Goal: Entertainment & Leisure: Consume media (video, audio)

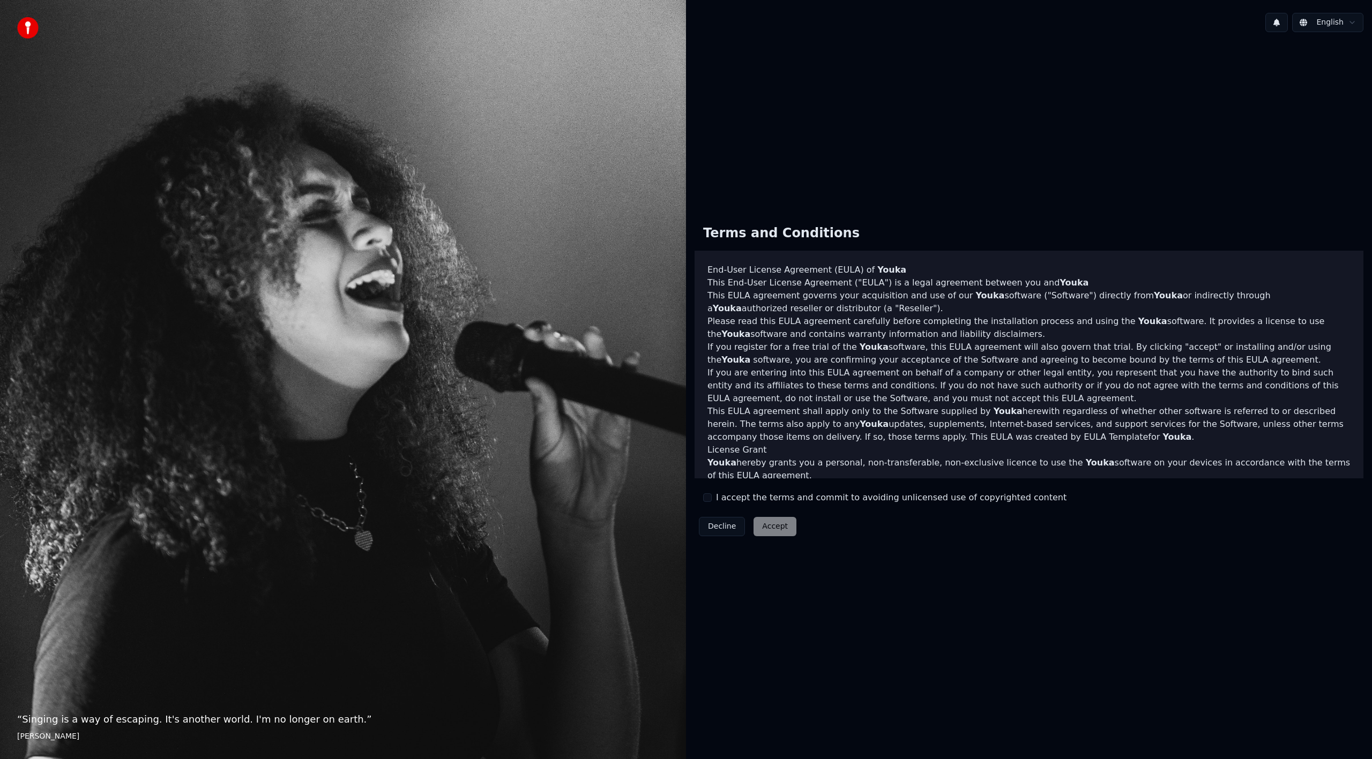
click at [729, 499] on label "I accept the terms and commit to avoiding unlicensed use of copyrighted content" at bounding box center [891, 497] width 350 height 13
click at [712, 499] on button "I accept the terms and commit to avoiding unlicensed use of copyrighted content" at bounding box center [707, 498] width 9 height 9
click at [775, 526] on button "Accept" at bounding box center [774, 526] width 43 height 19
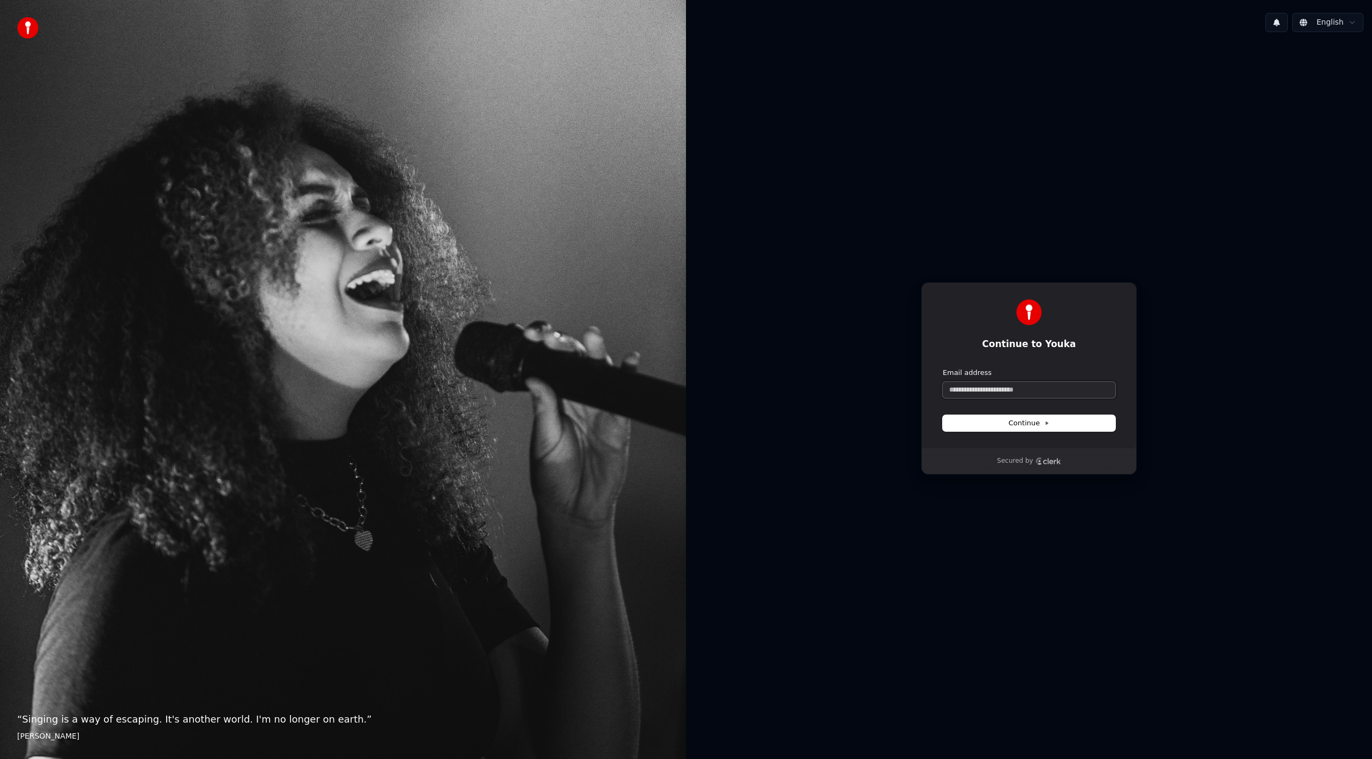
click at [1026, 390] on input "Email address" at bounding box center [1029, 390] width 173 height 16
click at [1036, 388] on input "Email address" at bounding box center [1029, 390] width 173 height 16
click at [943, 368] on button "submit" at bounding box center [943, 368] width 0 height 0
type input "**********"
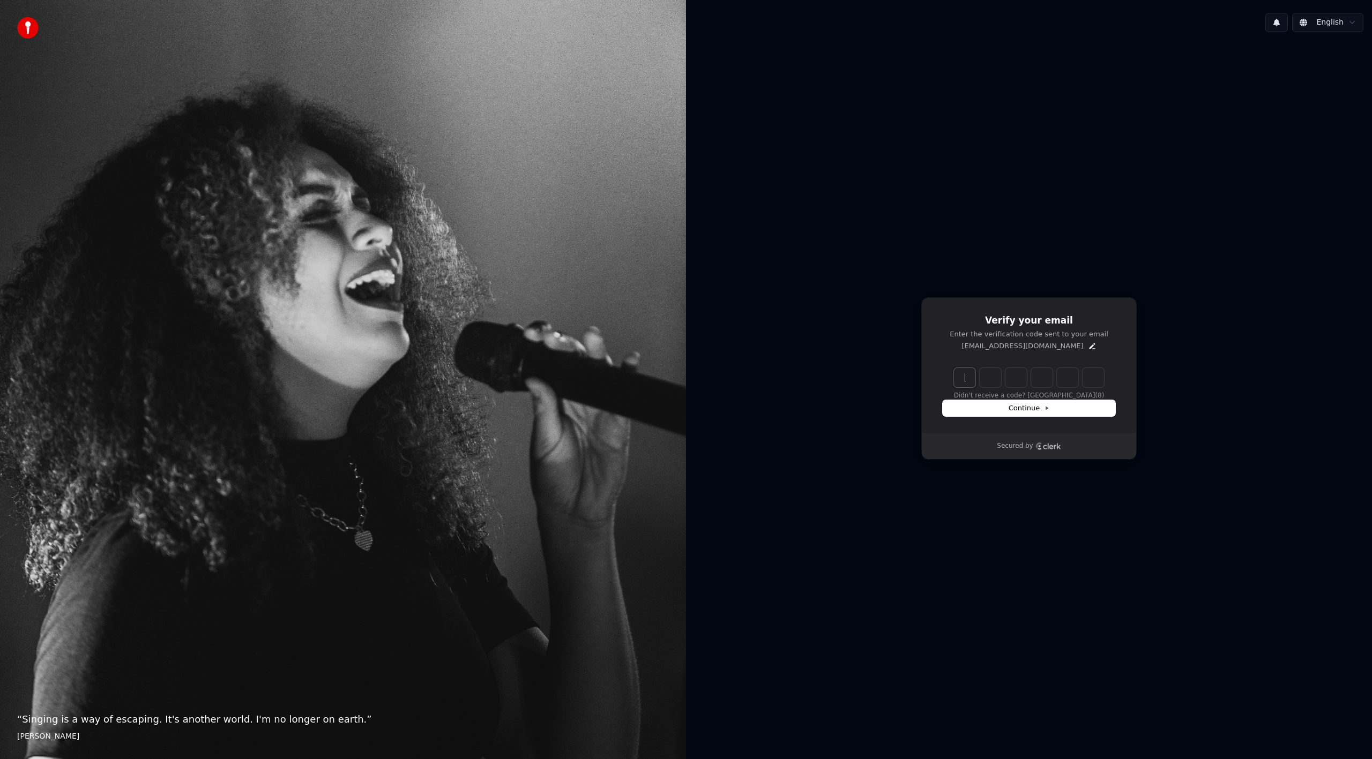
click at [976, 378] on input "Enter verification code" at bounding box center [1039, 377] width 171 height 19
type input "******"
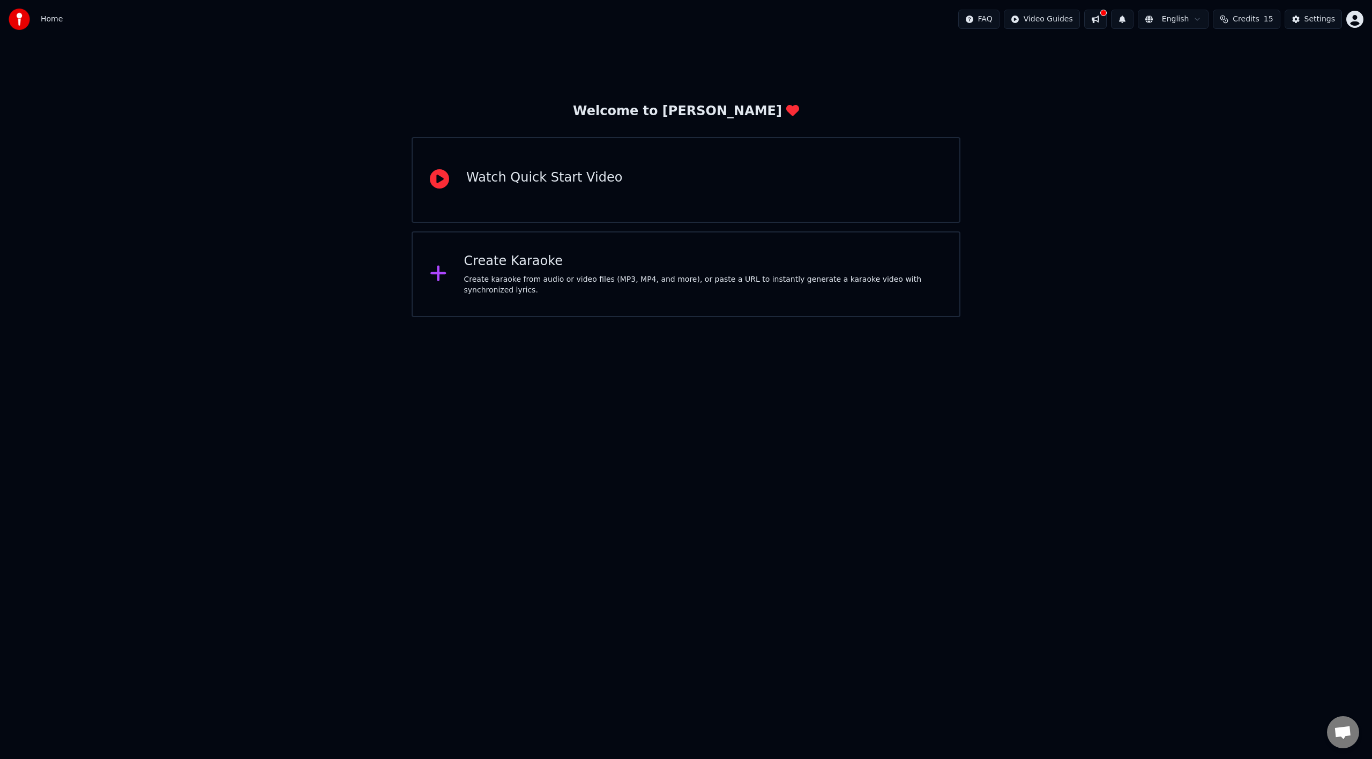
click at [883, 47] on div "Welcome to Youka Watch Quick Start Video Create Karaoke Create karaoke from aud…" at bounding box center [686, 178] width 1372 height 279
click at [710, 292] on div "Create Karaoke Create karaoke from audio or video files (MP3, MP4, and more), o…" at bounding box center [686, 275] width 549 height 86
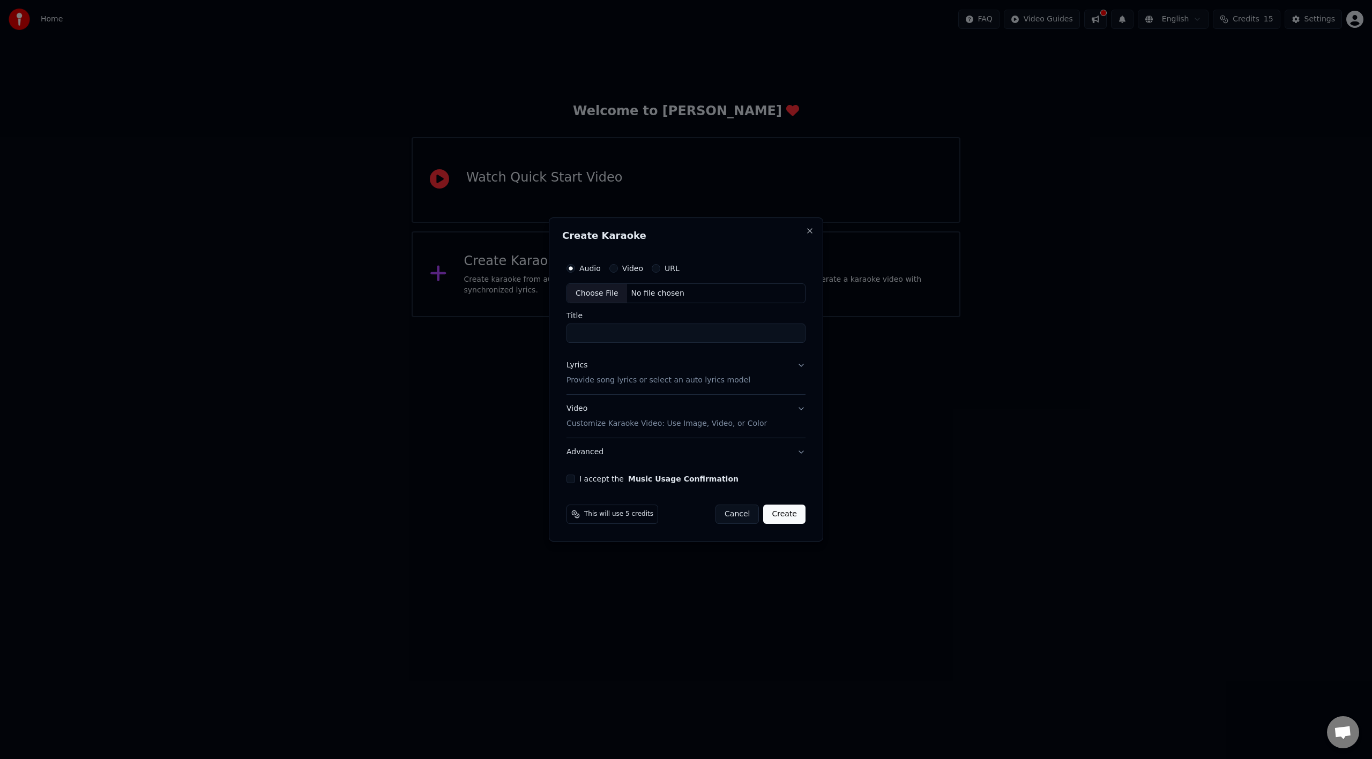
click at [666, 266] on label "URL" at bounding box center [671, 269] width 15 height 8
click at [660, 266] on button "URL" at bounding box center [656, 268] width 9 height 9
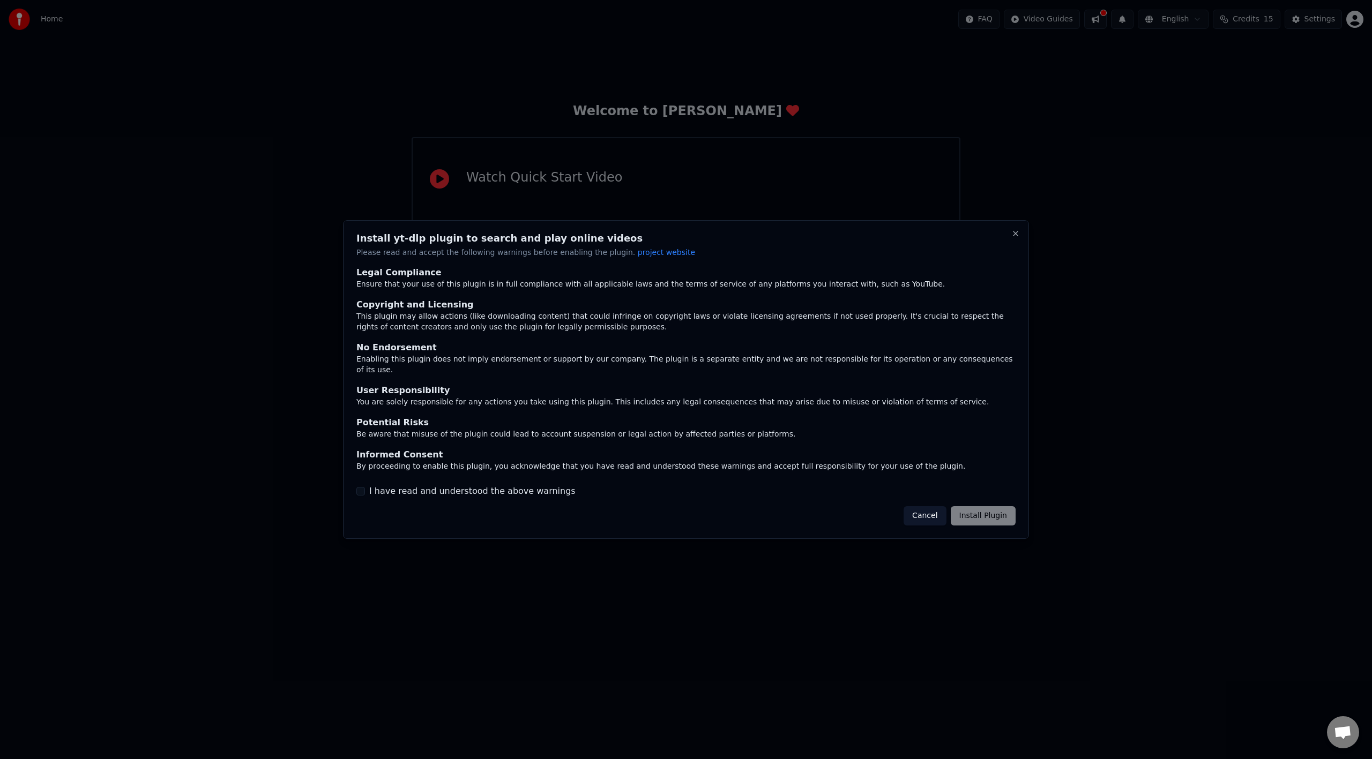
click at [420, 485] on label "I have read and understood the above warnings" at bounding box center [472, 491] width 206 height 13
click at [365, 487] on button "I have read and understood the above warnings" at bounding box center [360, 491] width 9 height 9
click at [996, 512] on button "Install Plugin" at bounding box center [983, 515] width 65 height 19
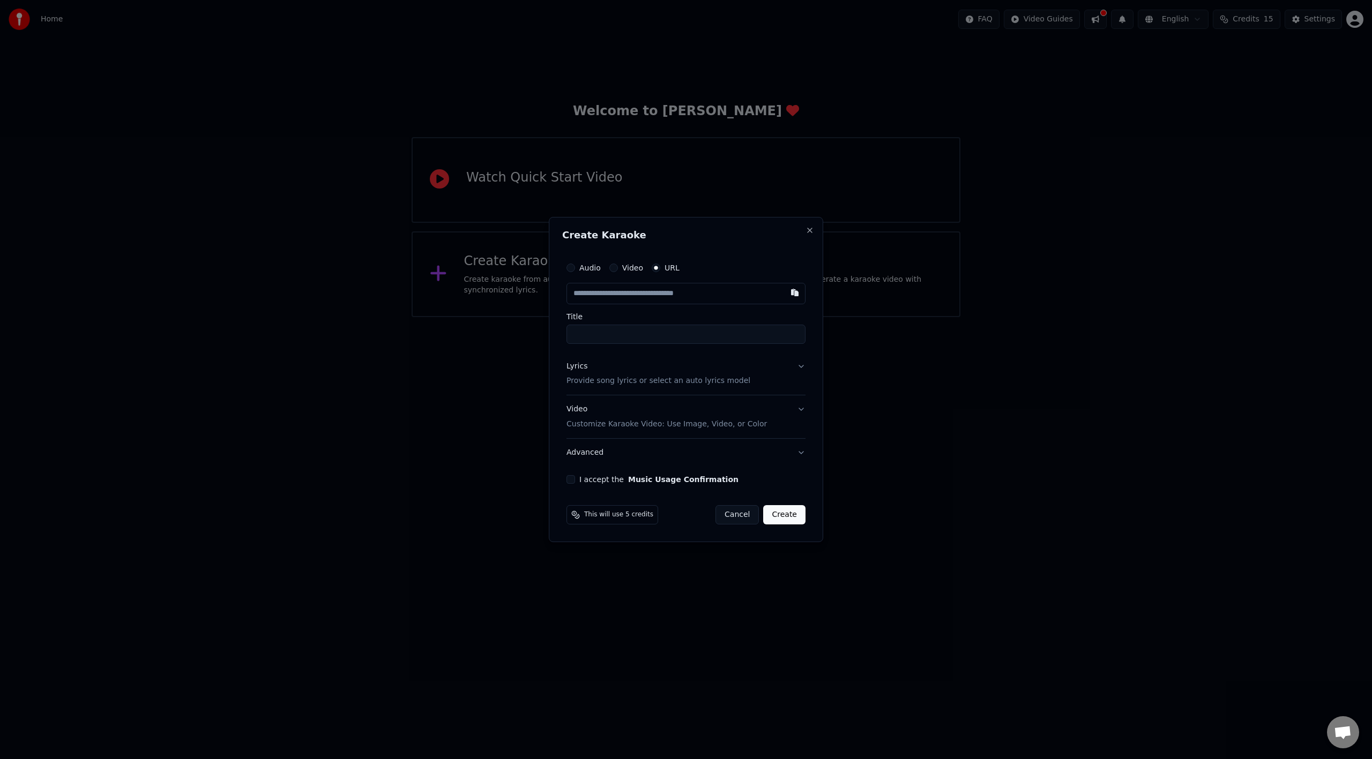
drag, startPoint x: 954, startPoint y: 302, endPoint x: 913, endPoint y: 296, distance: 41.6
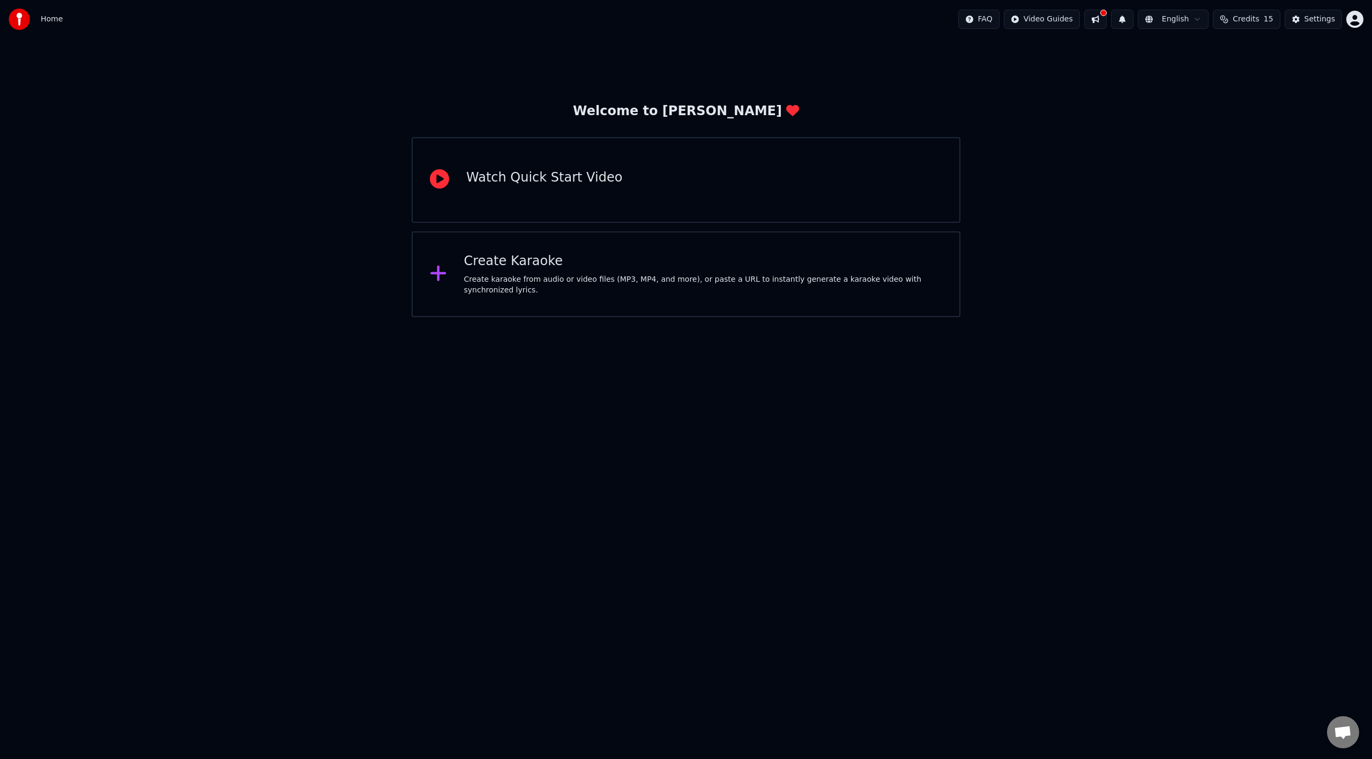
click at [657, 292] on div "Create Karaoke Create karaoke from audio or video files (MP3, MP4, and more), o…" at bounding box center [686, 275] width 549 height 86
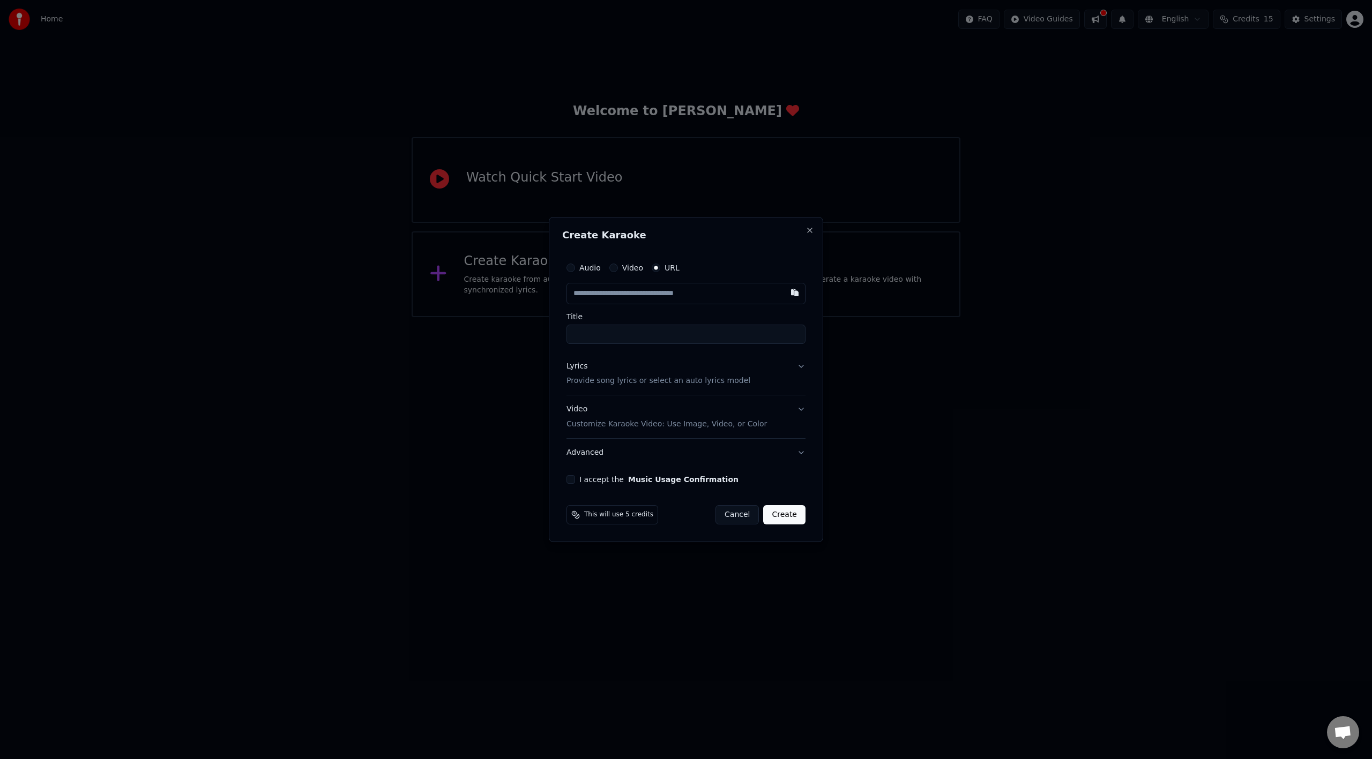
click at [674, 264] on label "URL" at bounding box center [671, 268] width 15 height 8
click at [660, 264] on button "URL" at bounding box center [656, 268] width 9 height 9
click at [663, 297] on input "text" at bounding box center [685, 293] width 239 height 21
paste input "**********"
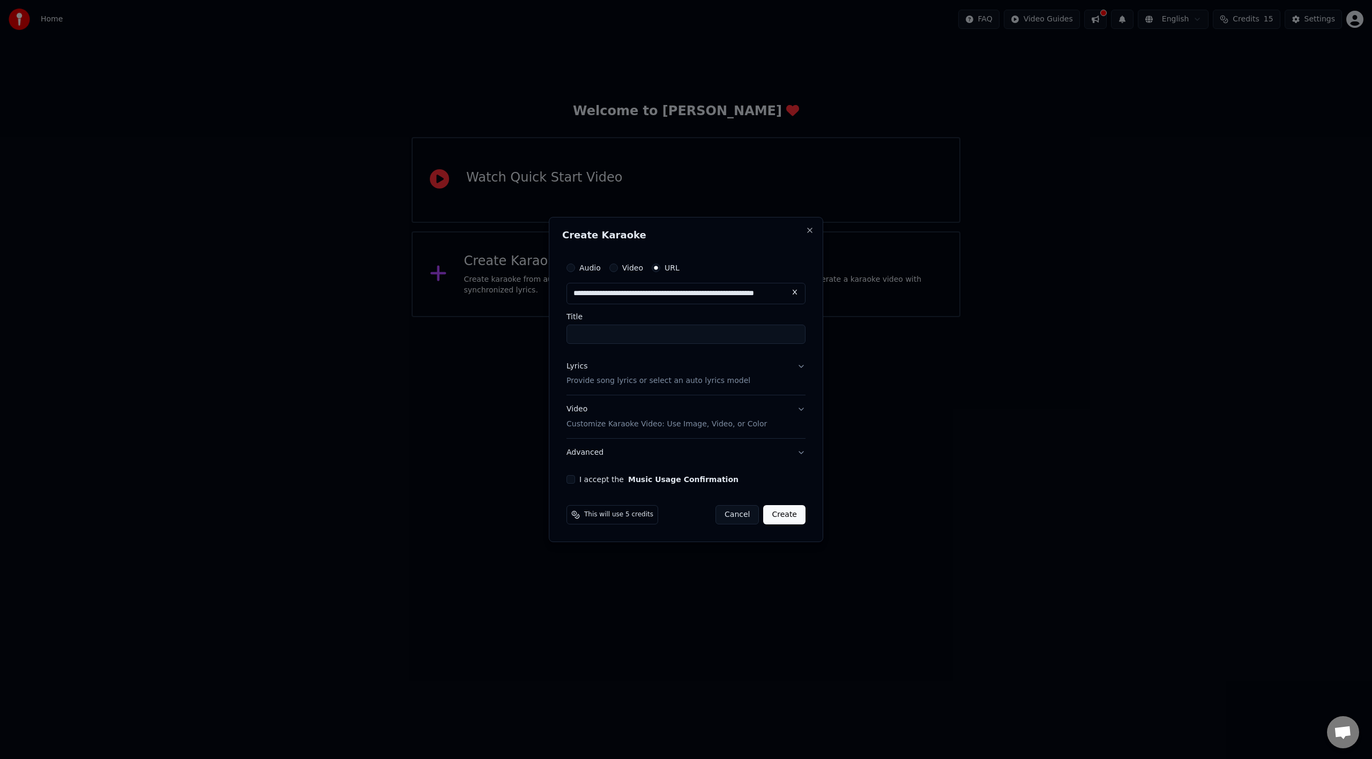
type input "**********"
click at [793, 516] on button "Create" at bounding box center [784, 514] width 42 height 19
type input "**********"
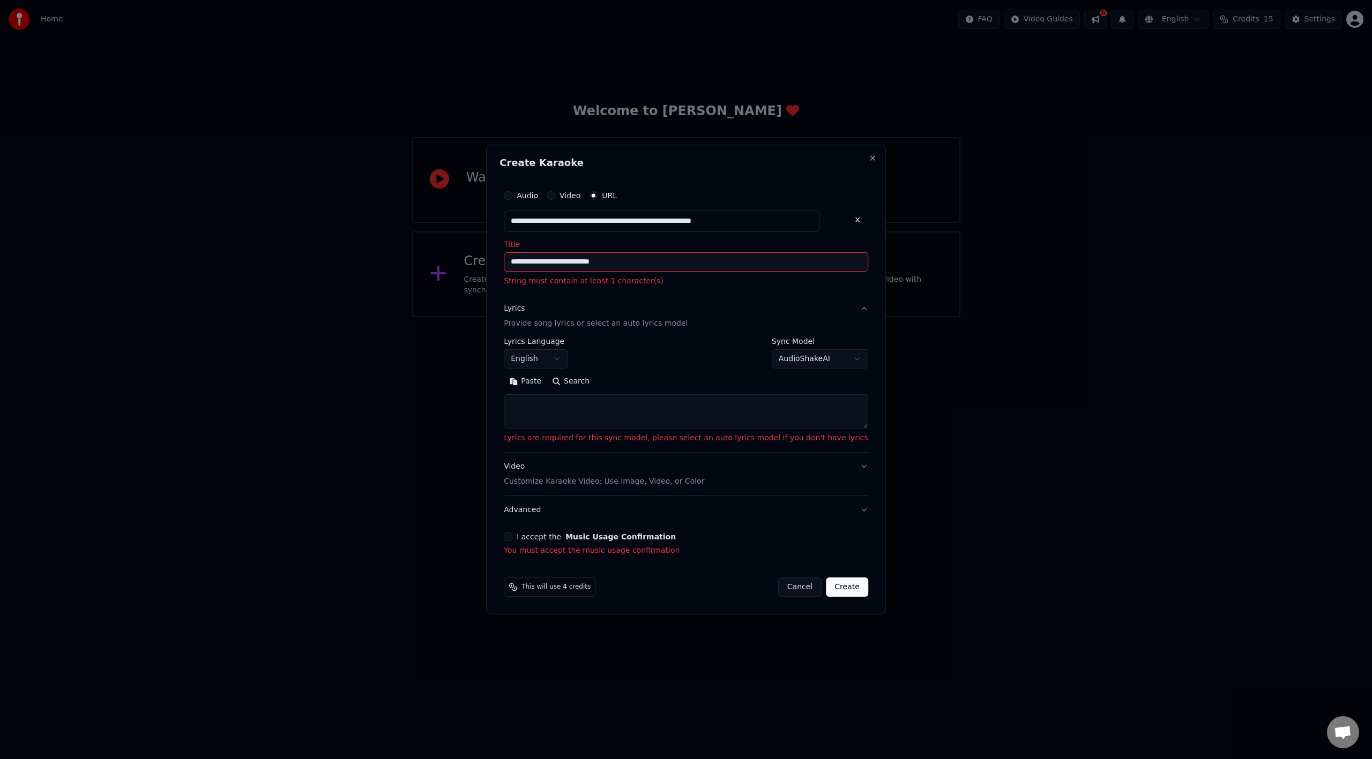
type input "**********"
click at [781, 346] on label "Sync Model" at bounding box center [820, 342] width 96 height 8
click at [781, 317] on body "**********" at bounding box center [686, 158] width 1372 height 317
select select "**********"
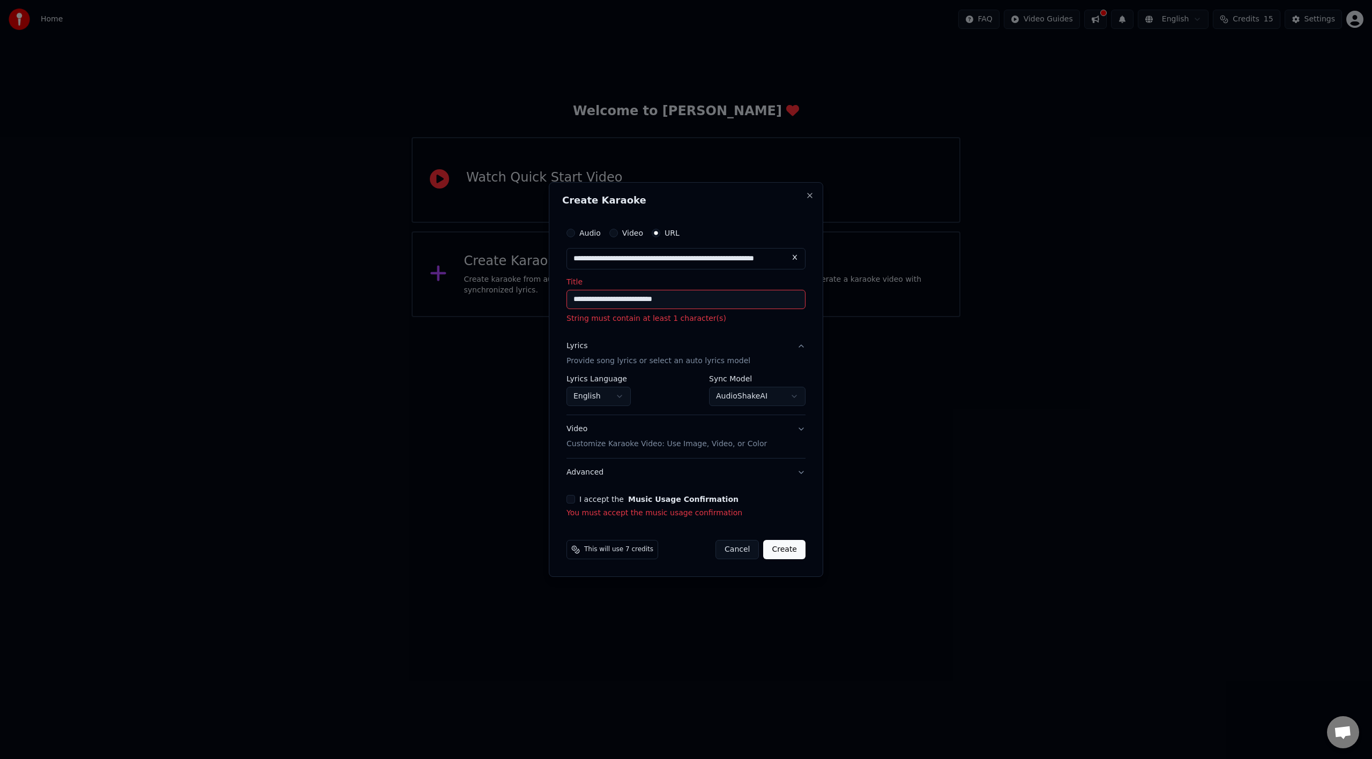
click at [792, 546] on button "Create" at bounding box center [784, 549] width 42 height 19
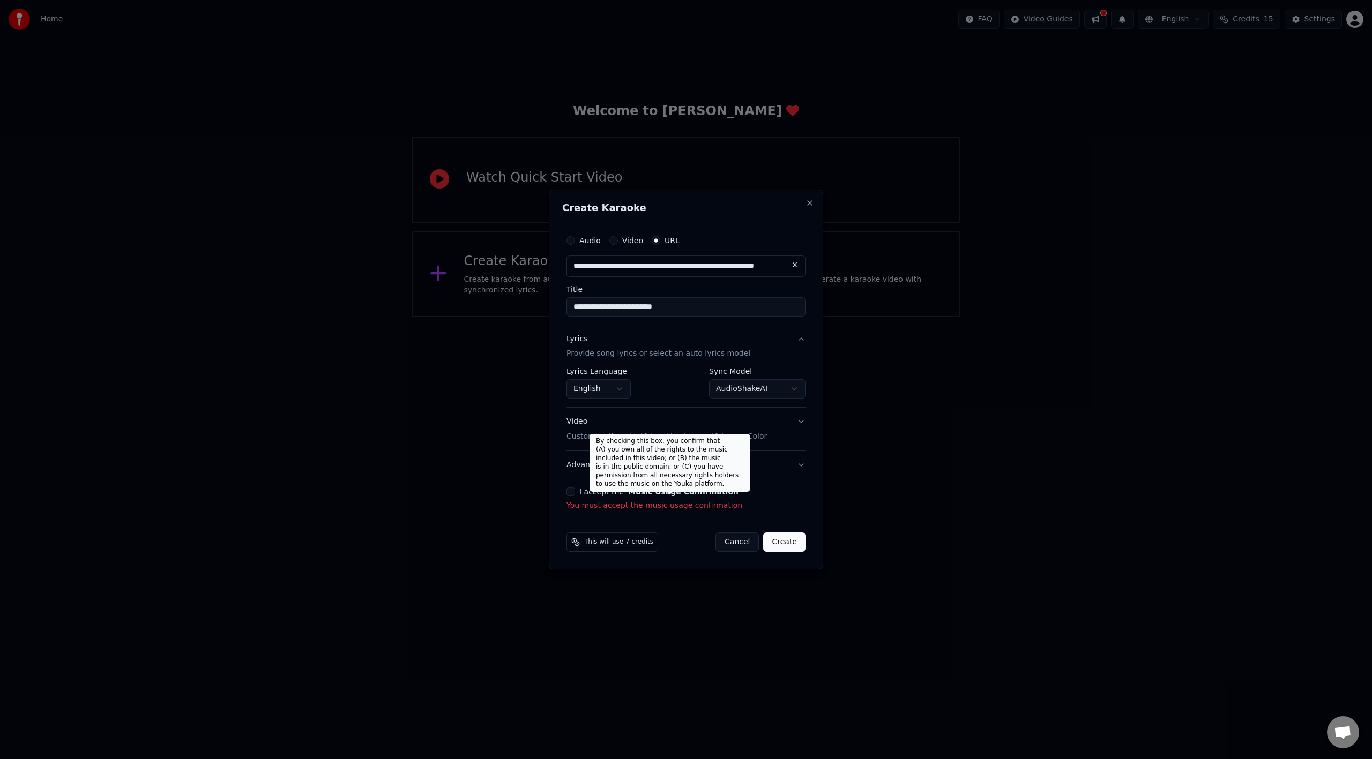
click at [641, 494] on button "Music Usage Confirmation" at bounding box center [683, 492] width 110 height 8
click at [569, 491] on button "I accept the Music Usage Confirmation" at bounding box center [570, 492] width 9 height 9
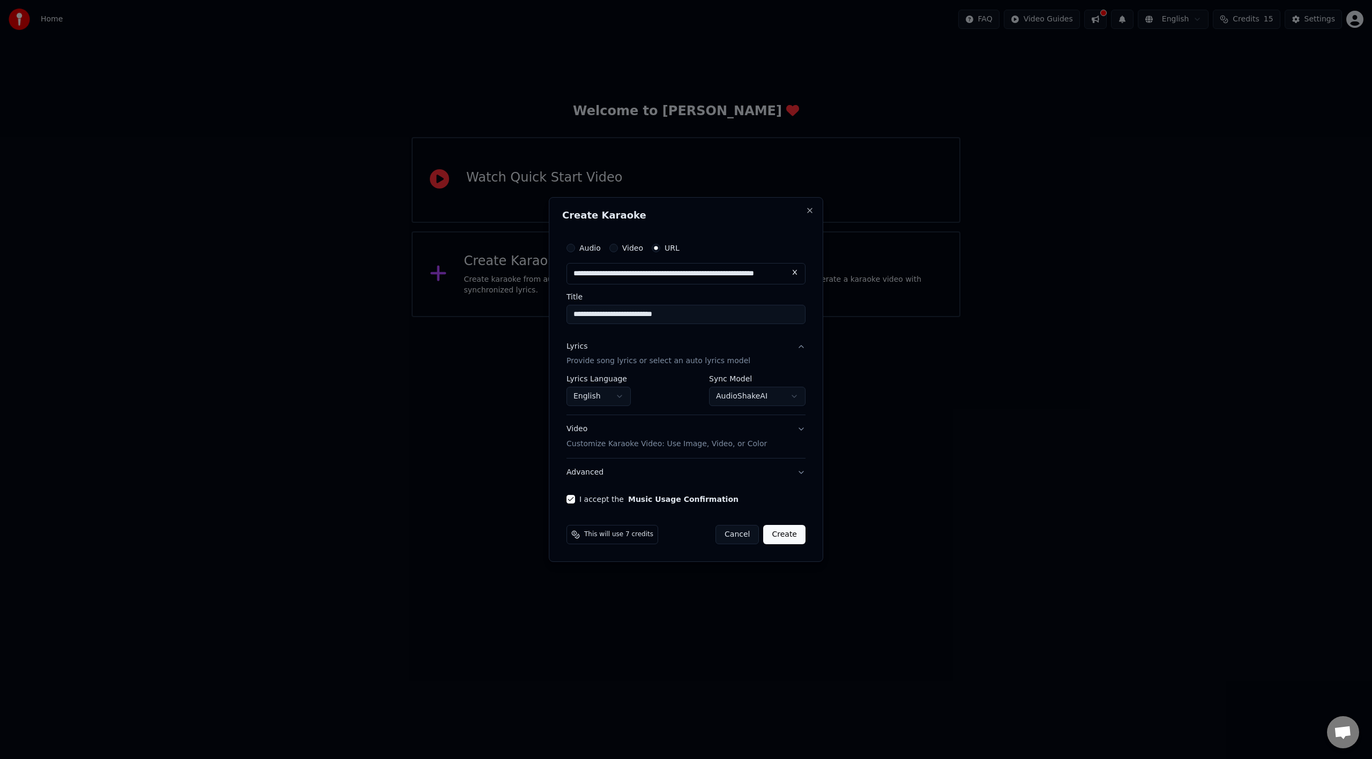
click at [785, 529] on button "Create" at bounding box center [784, 534] width 42 height 19
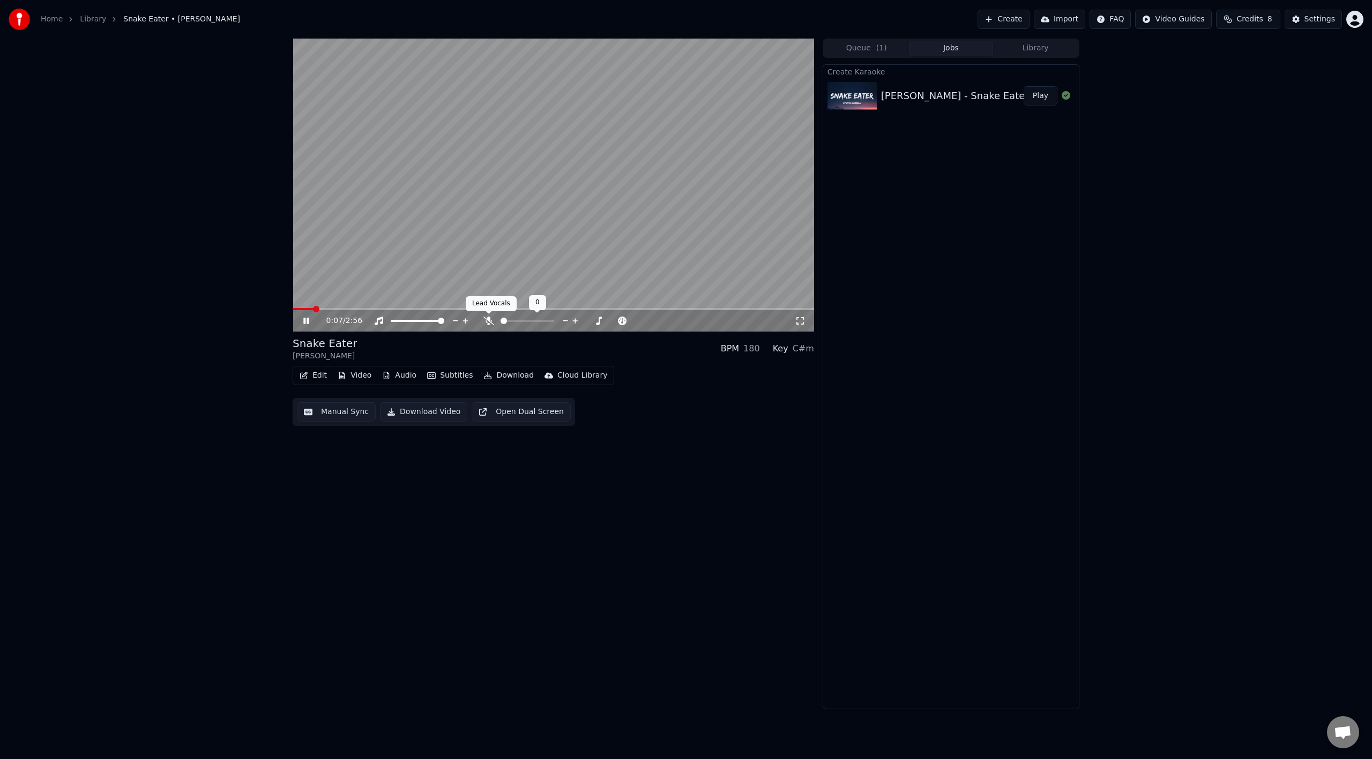
click at [487, 323] on icon at bounding box center [488, 321] width 11 height 9
click at [487, 318] on icon at bounding box center [488, 321] width 11 height 9
click at [1039, 92] on button "Play" at bounding box center [1041, 95] width 34 height 19
click at [803, 323] on icon at bounding box center [800, 321] width 8 height 8
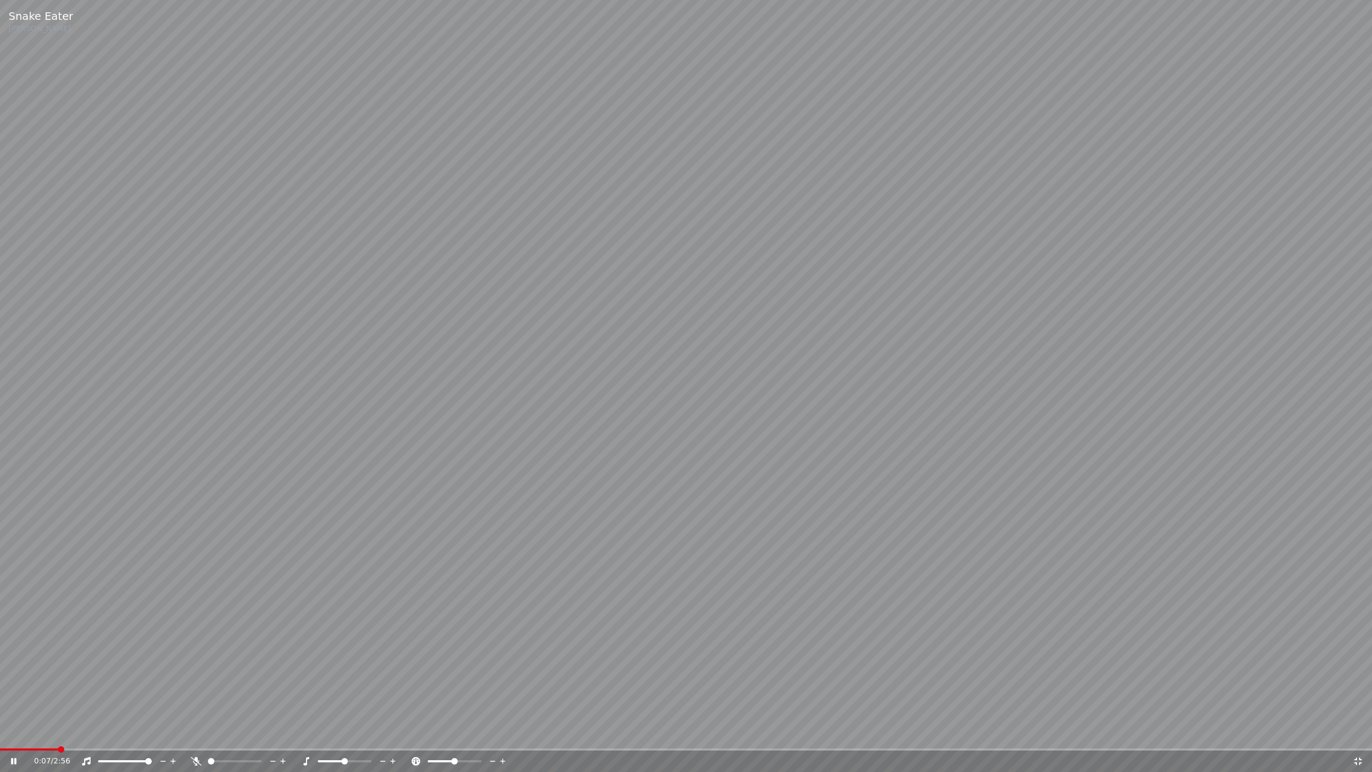
click at [229, 758] on div at bounding box center [244, 761] width 86 height 11
drag, startPoint x: 236, startPoint y: 758, endPoint x: 224, endPoint y: 757, distance: 11.8
click at [230, 758] on div at bounding box center [244, 761] width 86 height 11
drag, startPoint x: 212, startPoint y: 757, endPoint x: 194, endPoint y: 759, distance: 17.9
click at [221, 758] on div at bounding box center [244, 761] width 86 height 11
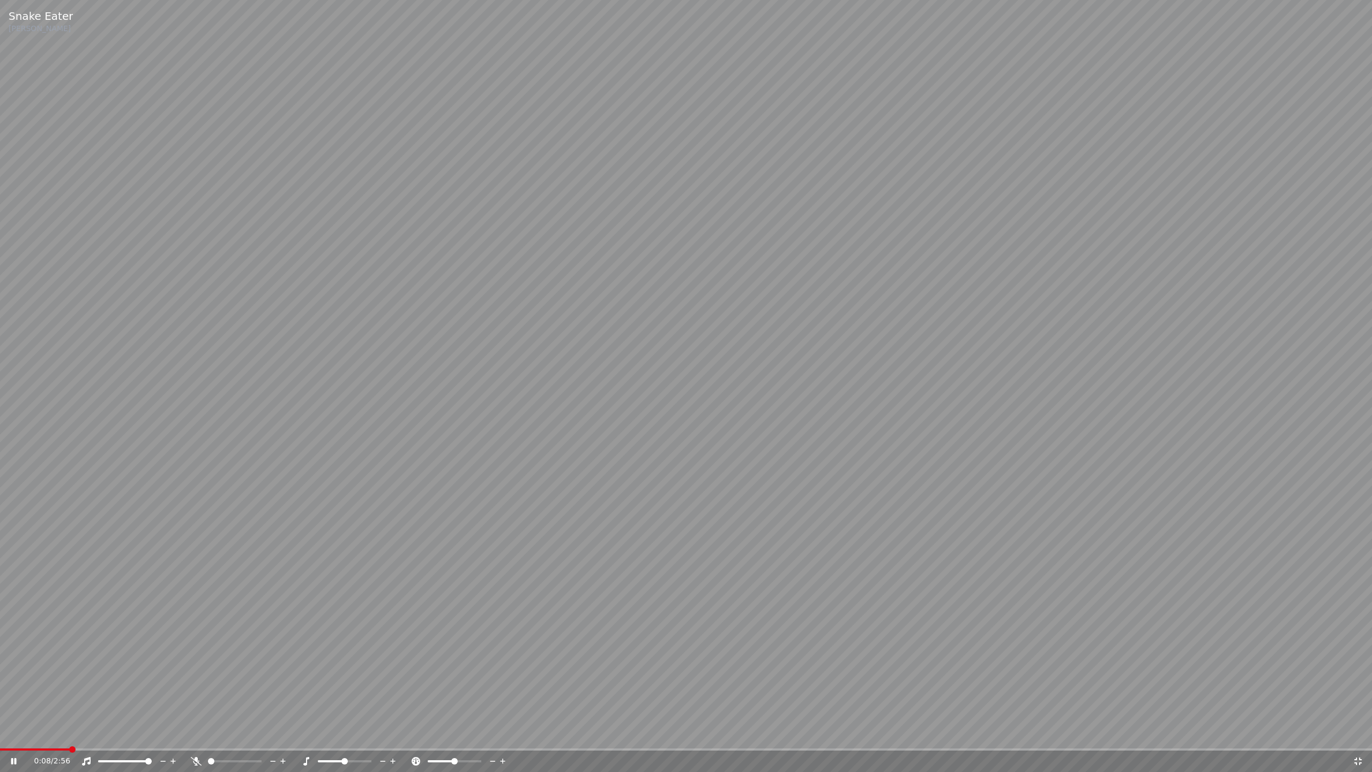
click at [193, 759] on icon at bounding box center [196, 761] width 11 height 9
click at [229, 759] on span at bounding box center [230, 761] width 6 height 6
click at [196, 759] on icon at bounding box center [196, 761] width 6 height 9
click at [907, 511] on video at bounding box center [686, 386] width 1372 height 772
click at [1354, 759] on icon at bounding box center [1358, 761] width 11 height 9
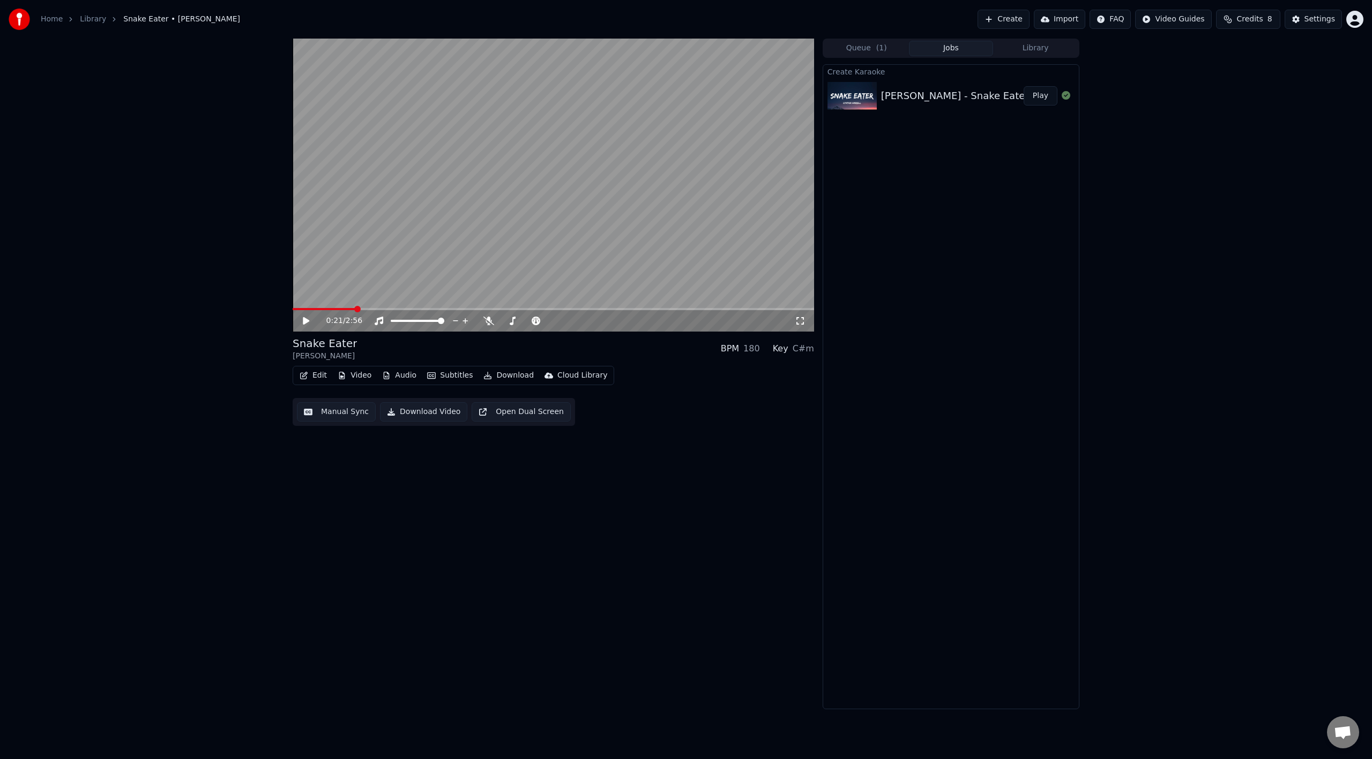
click at [1052, 47] on button "Library" at bounding box center [1035, 49] width 85 height 16
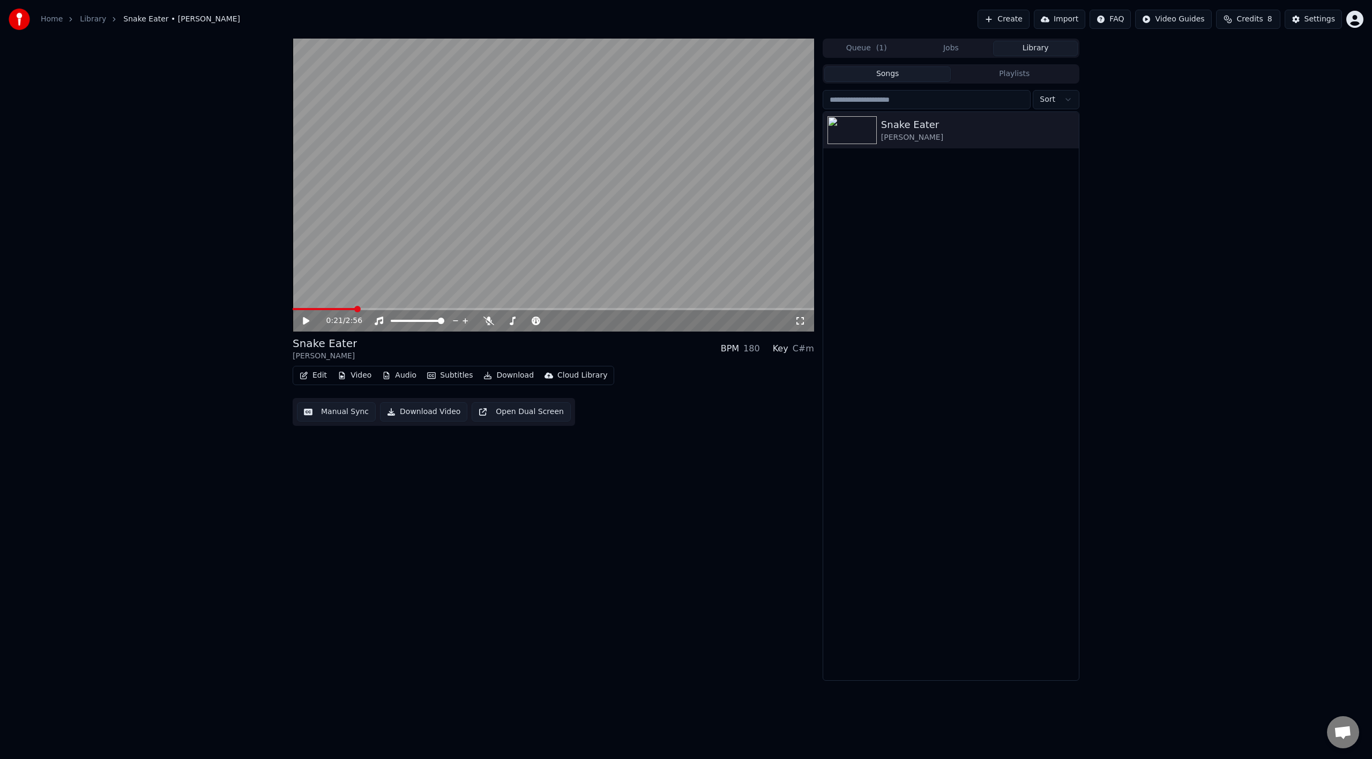
click at [61, 19] on link "Home" at bounding box center [52, 19] width 22 height 11
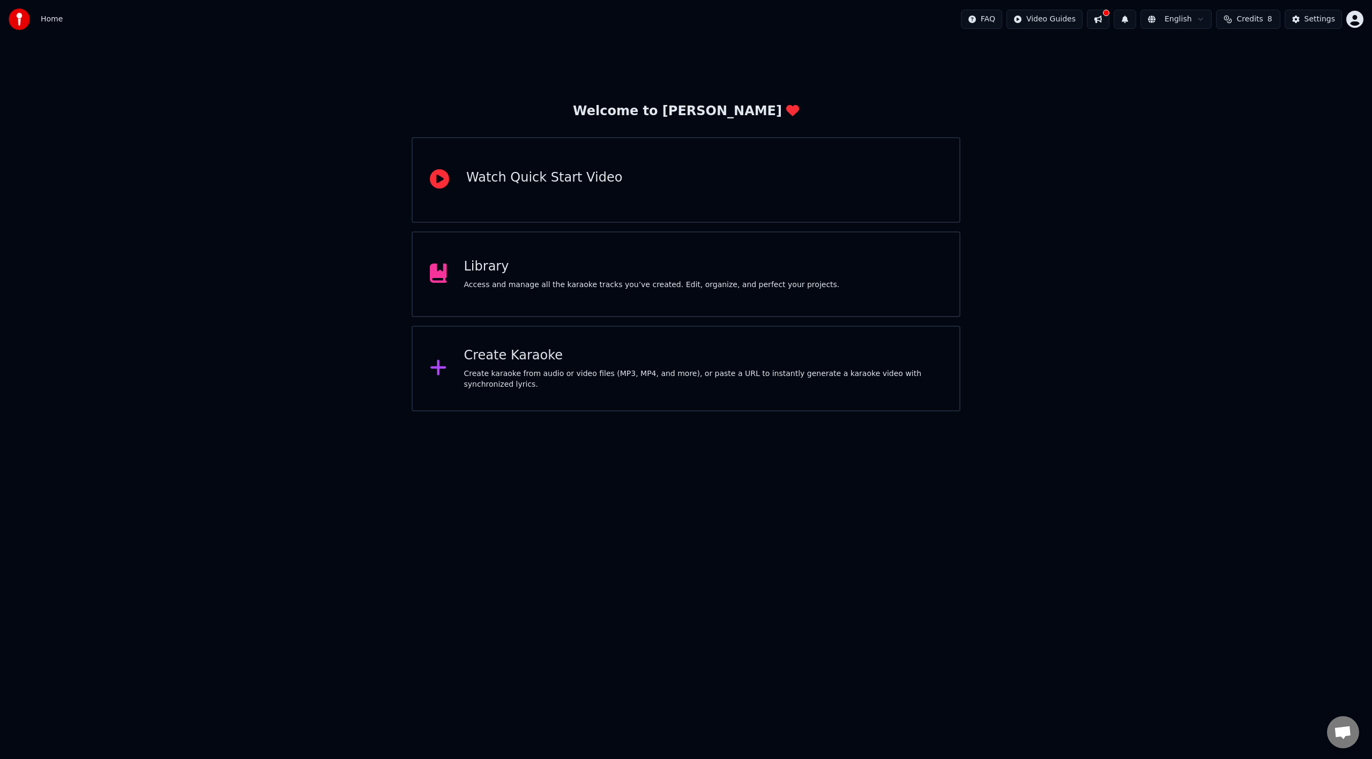
click at [727, 274] on div "Library" at bounding box center [652, 266] width 376 height 17
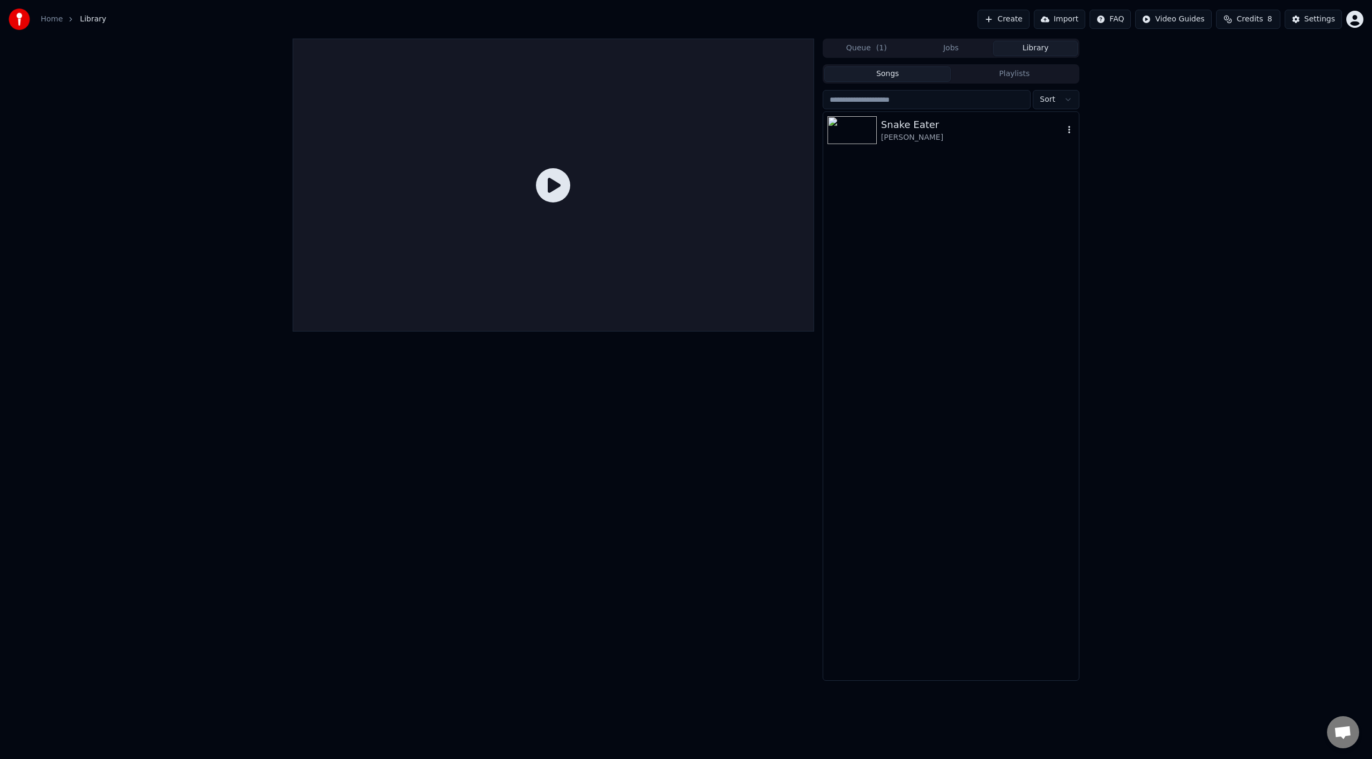
click at [919, 127] on div "Snake Eater" at bounding box center [972, 124] width 183 height 15
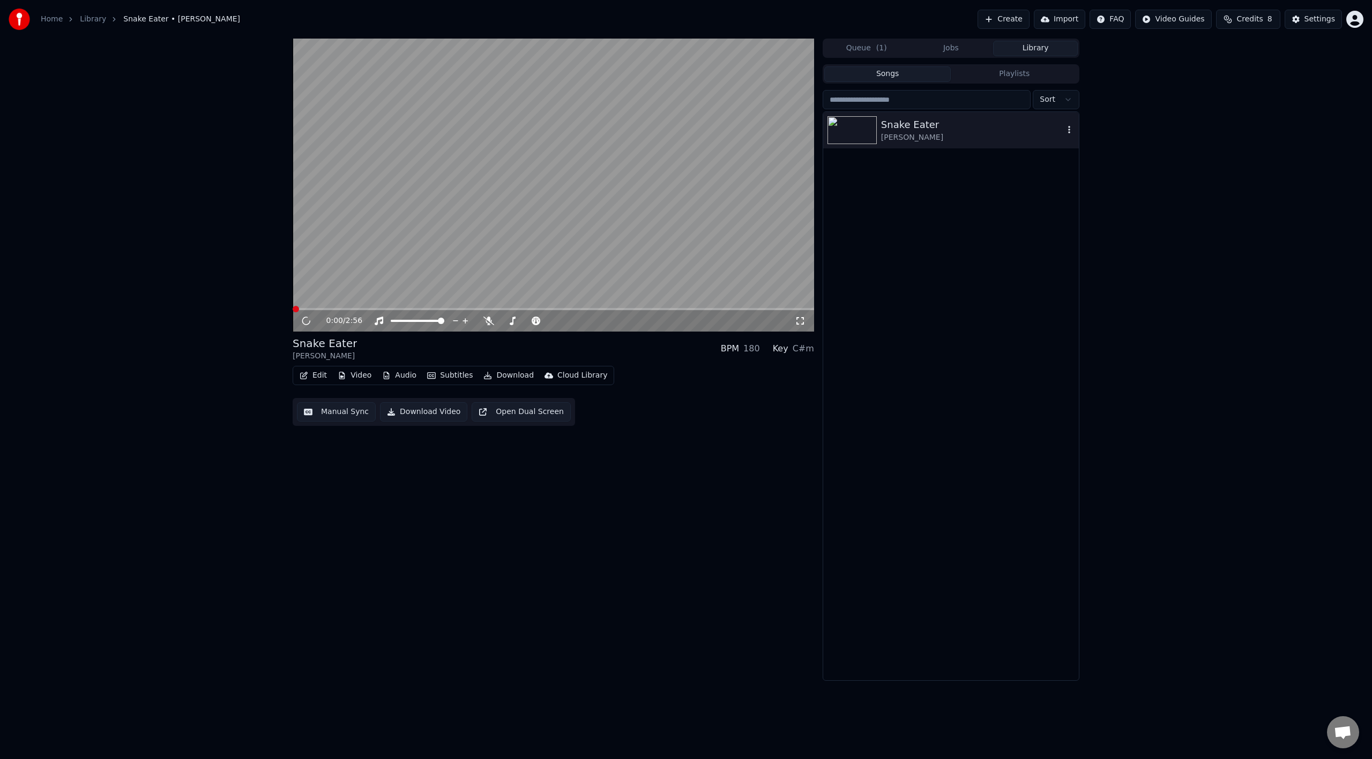
click at [1071, 129] on icon "button" at bounding box center [1069, 129] width 11 height 9
click at [454, 230] on video at bounding box center [553, 185] width 521 height 293
click at [516, 413] on button "Open Dual Screen" at bounding box center [521, 411] width 99 height 19
click at [301, 319] on icon at bounding box center [313, 321] width 25 height 9
click at [803, 319] on icon at bounding box center [800, 321] width 8 height 8
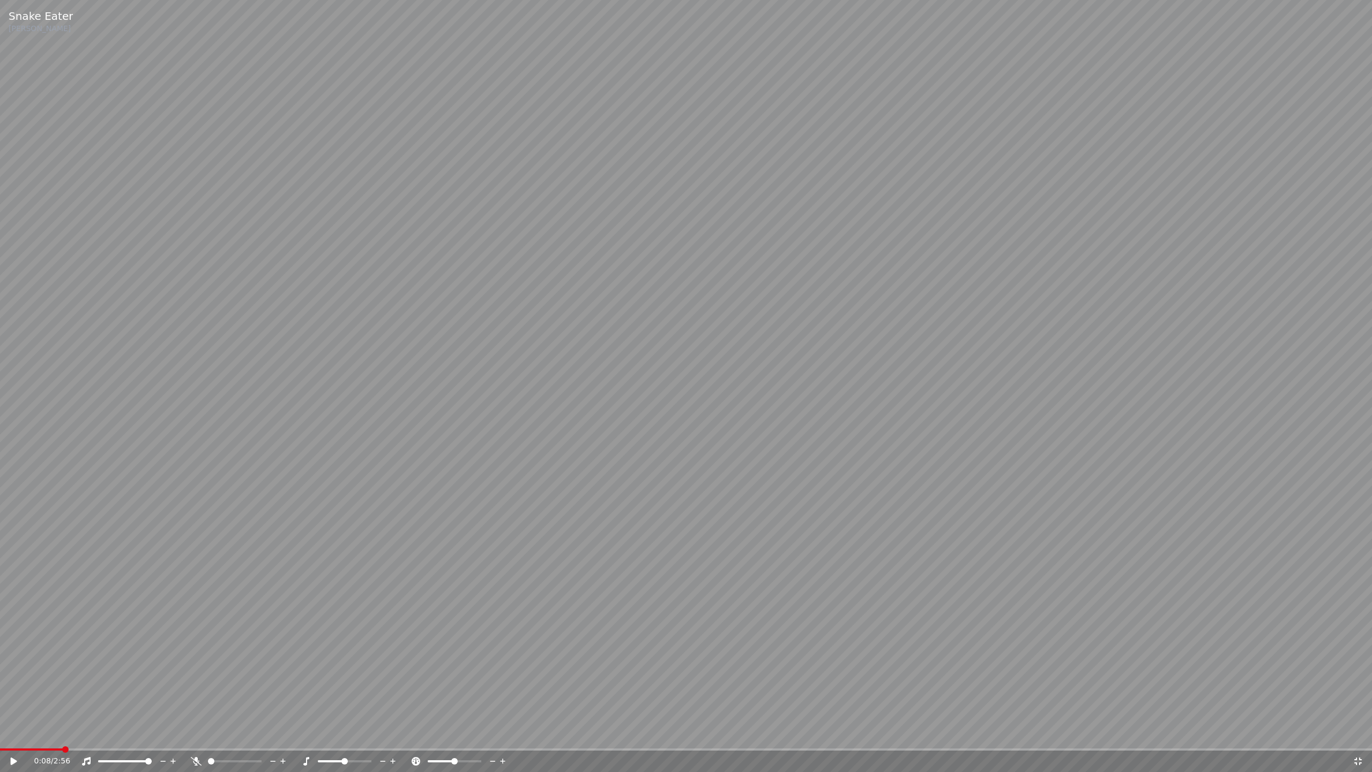
click at [498, 576] on video at bounding box center [686, 386] width 1372 height 772
click at [341, 488] on video at bounding box center [686, 385] width 1372 height 771
drag, startPoint x: 78, startPoint y: 747, endPoint x: 29, endPoint y: 752, distance: 49.0
click at [29, 752] on div "Snake Eater [PERSON_NAME] 0:11 / 2:56" at bounding box center [686, 386] width 1372 height 772
click at [0, 748] on span at bounding box center [0, 749] width 0 height 2
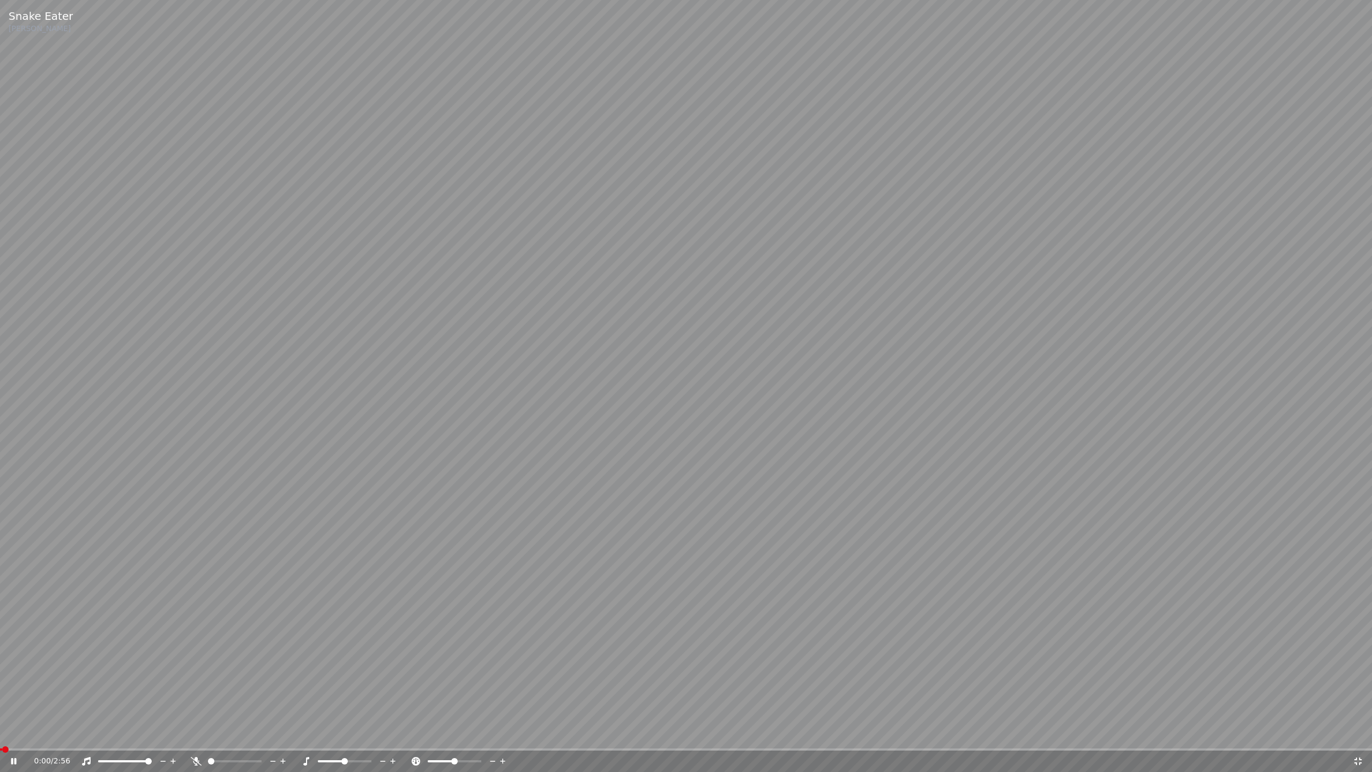
click at [14, 758] on icon at bounding box center [13, 761] width 5 height 6
click at [826, 307] on video at bounding box center [686, 385] width 1372 height 771
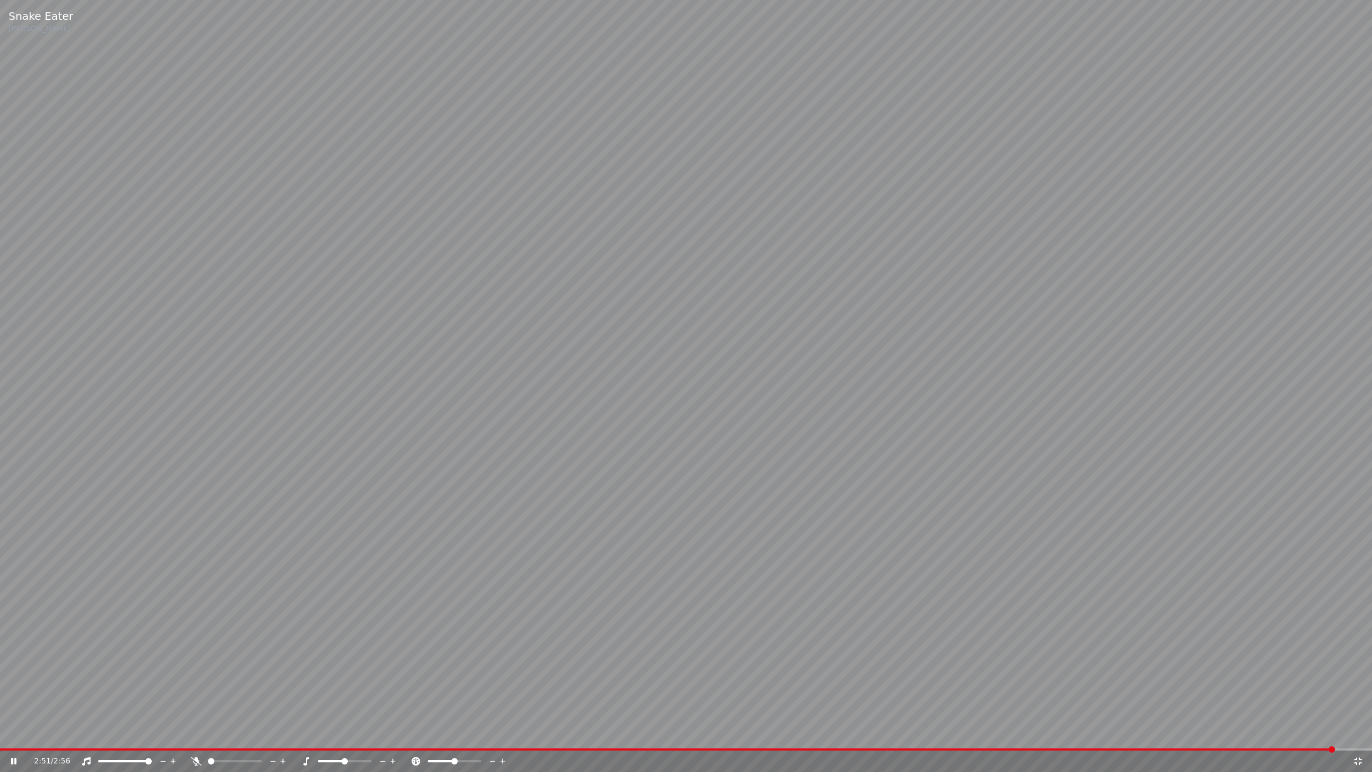
click at [1358, 759] on icon at bounding box center [1358, 761] width 11 height 9
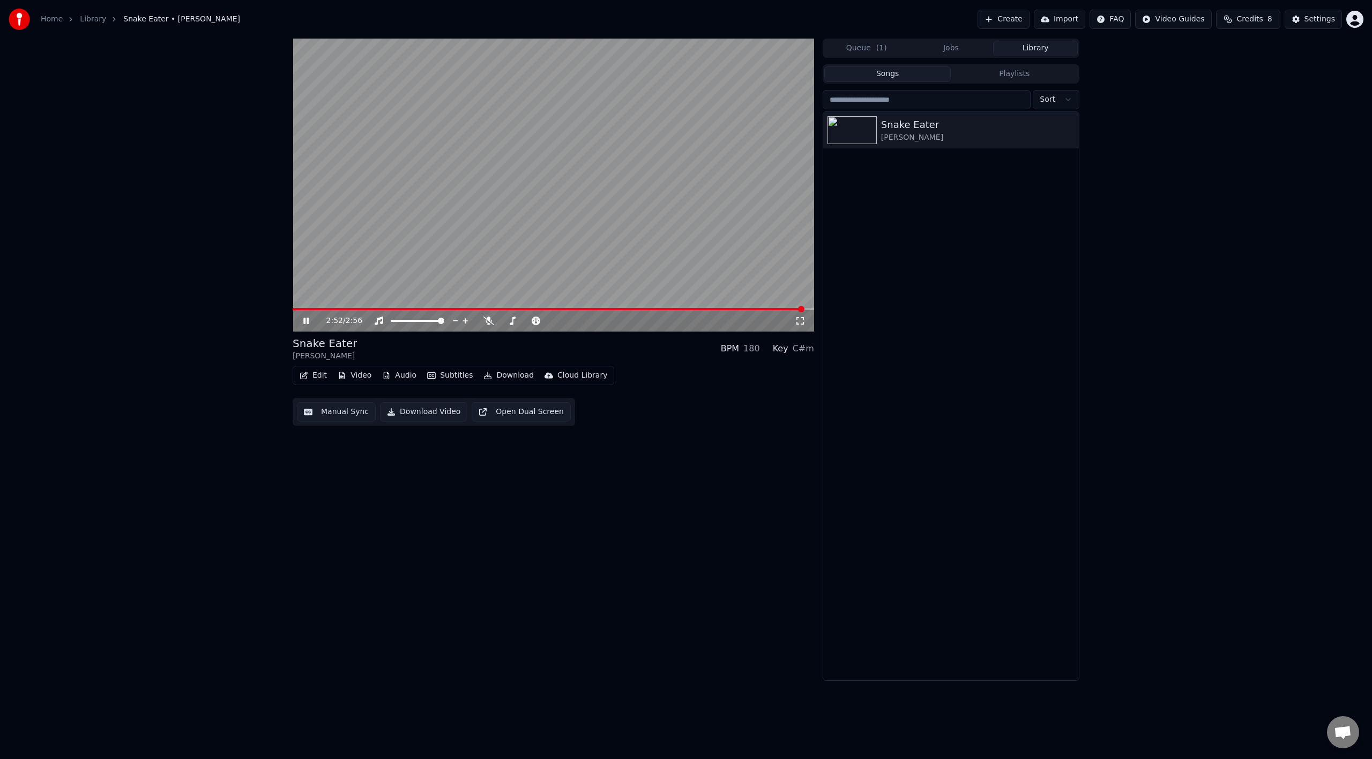
click at [300, 321] on div "2:52 / 2:56" at bounding box center [553, 321] width 513 height 11
click at [303, 320] on icon at bounding box center [313, 321] width 25 height 9
drag, startPoint x: 804, startPoint y: 476, endPoint x: 802, endPoint y: 470, distance: 6.1
click at [804, 475] on div "2:53 / 2:56 Snake Eater [PERSON_NAME] BPM 180 Key C#m Edit Video Audio Subtitle…" at bounding box center [553, 360] width 521 height 643
drag, startPoint x: 305, startPoint y: 308, endPoint x: 281, endPoint y: 304, distance: 24.9
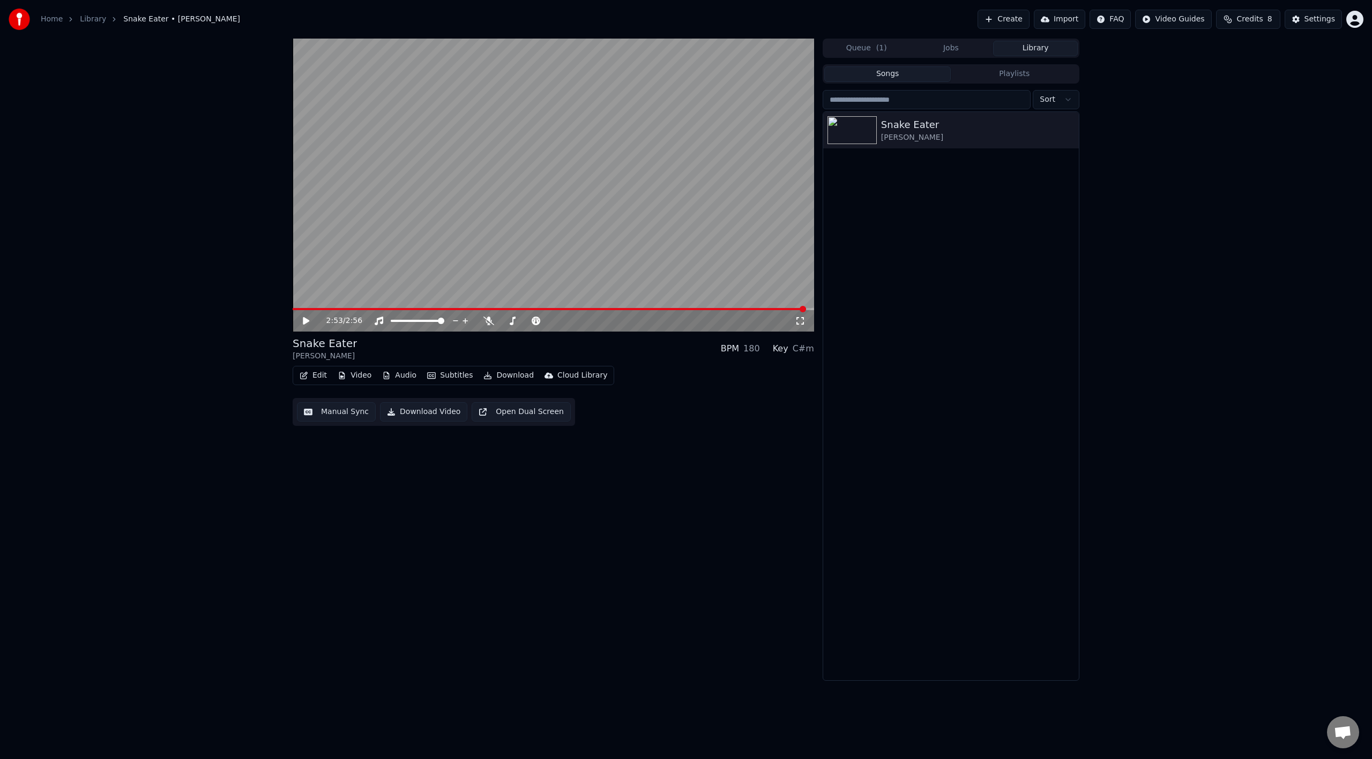
click at [281, 304] on div "2:53 / 2:56 Snake Eater [PERSON_NAME] BPM 180 Key C#m Edit Video Audio Subtitle…" at bounding box center [686, 360] width 1372 height 643
click at [293, 310] on span at bounding box center [293, 309] width 0 height 2
drag, startPoint x: 753, startPoint y: 546, endPoint x: 736, endPoint y: 506, distance: 43.5
click at [753, 546] on div "0:00 / 2:56 Snake Eater [PERSON_NAME] BPM 180 Key C#m Edit Video Audio Subtitle…" at bounding box center [553, 360] width 521 height 643
click at [306, 324] on icon at bounding box center [313, 321] width 25 height 9
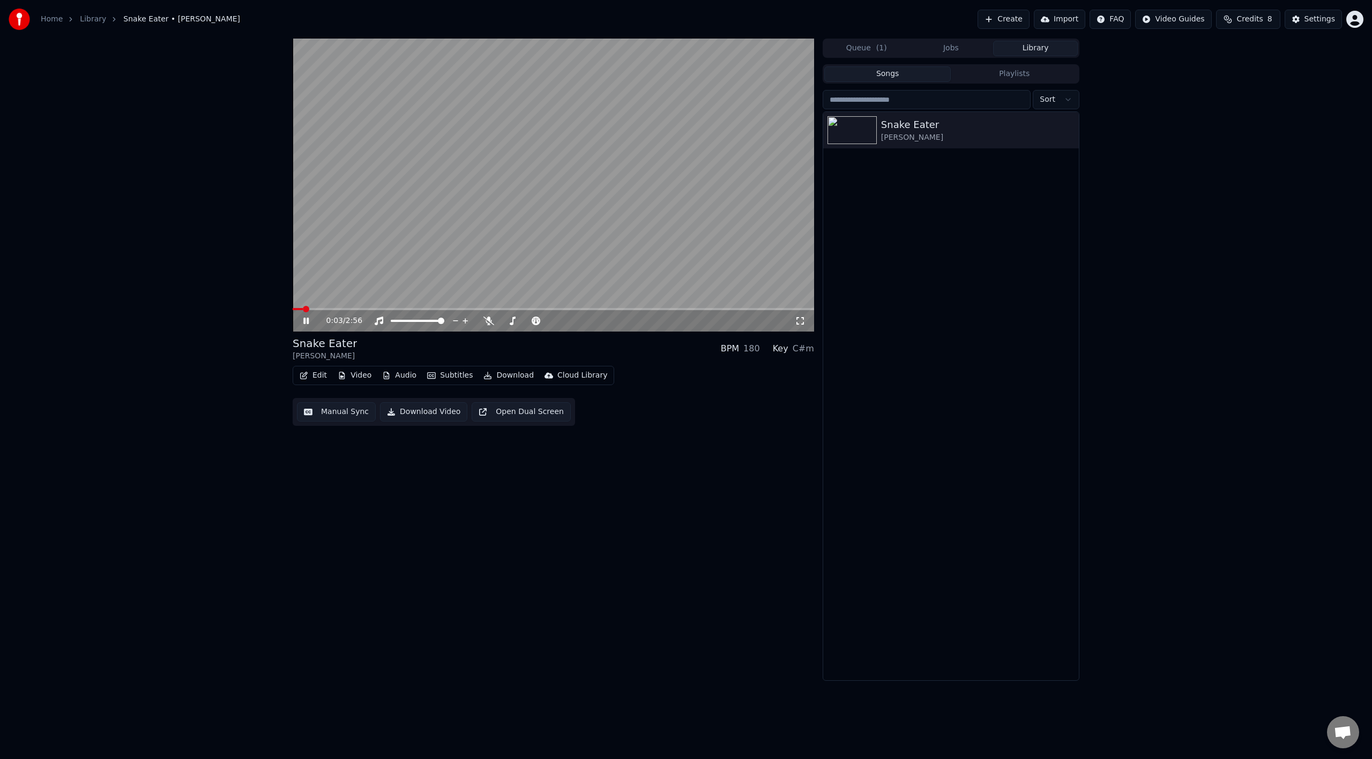
drag, startPoint x: 800, startPoint y: 323, endPoint x: 801, endPoint y: 335, distance: 12.3
click at [801, 323] on icon at bounding box center [800, 321] width 11 height 9
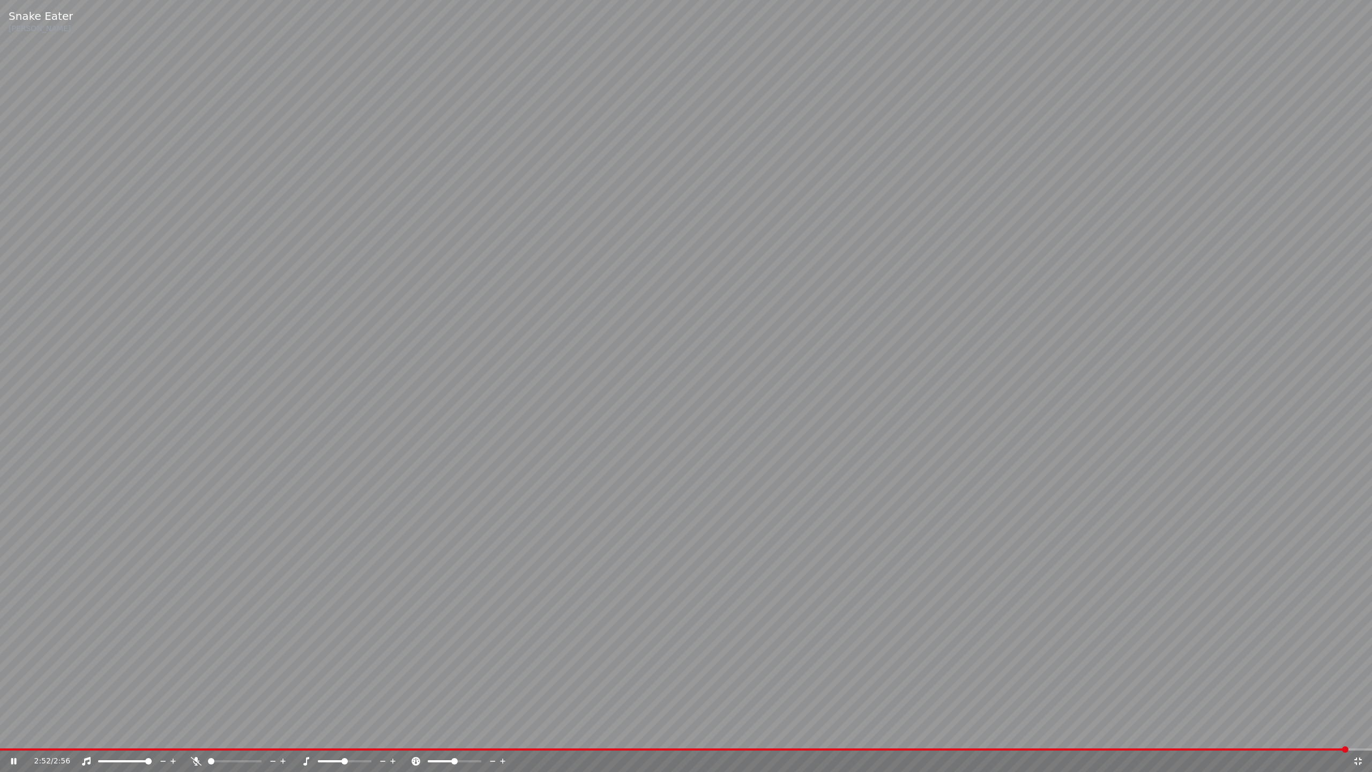
click at [1358, 759] on icon at bounding box center [1358, 761] width 11 height 9
